Goal: Check status: Check status

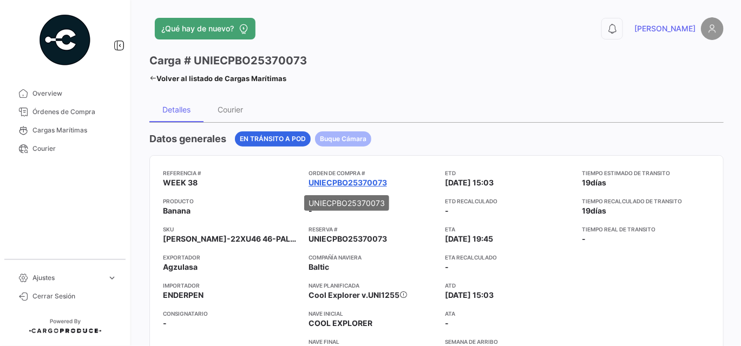
click at [332, 181] on link "UNIECPBO25370073" at bounding box center [347, 182] width 78 height 11
click at [324, 179] on link "UNIECPBO25370073" at bounding box center [347, 182] width 78 height 11
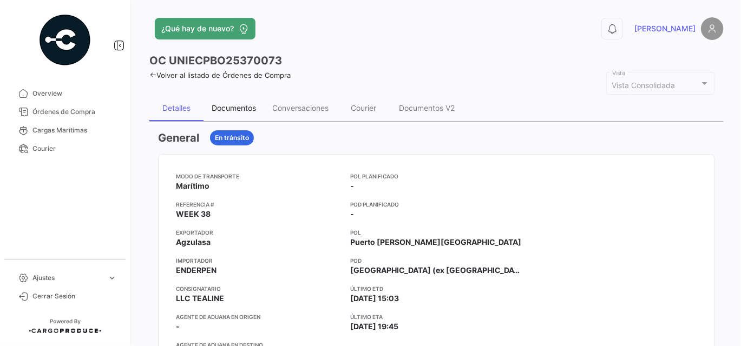
click at [226, 103] on div "Documentos" at bounding box center [234, 107] width 44 height 9
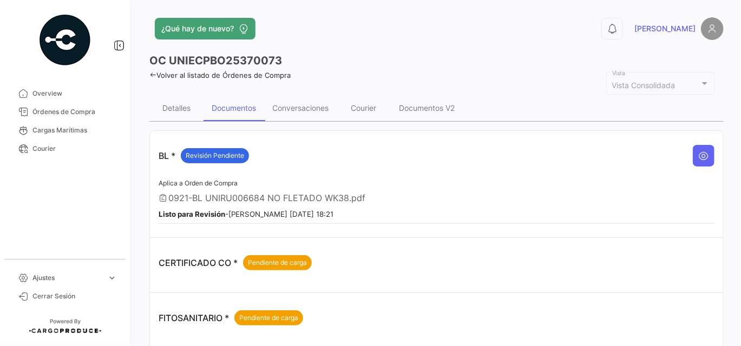
click at [702, 28] on img at bounding box center [712, 28] width 23 height 23
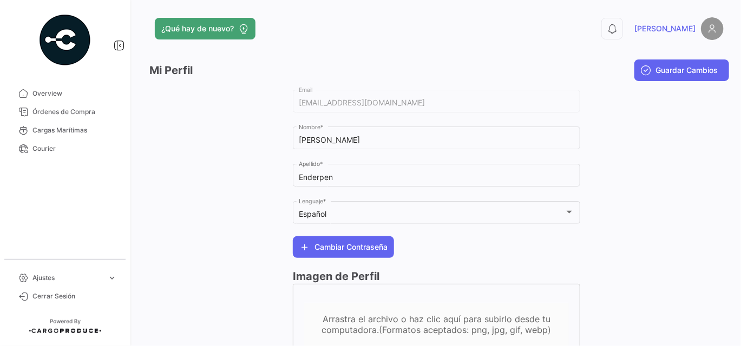
click at [703, 28] on img at bounding box center [712, 28] width 23 height 23
click at [52, 294] on span "Cerrar Sesión" at bounding box center [74, 297] width 84 height 10
